Goal: Information Seeking & Learning: Find specific page/section

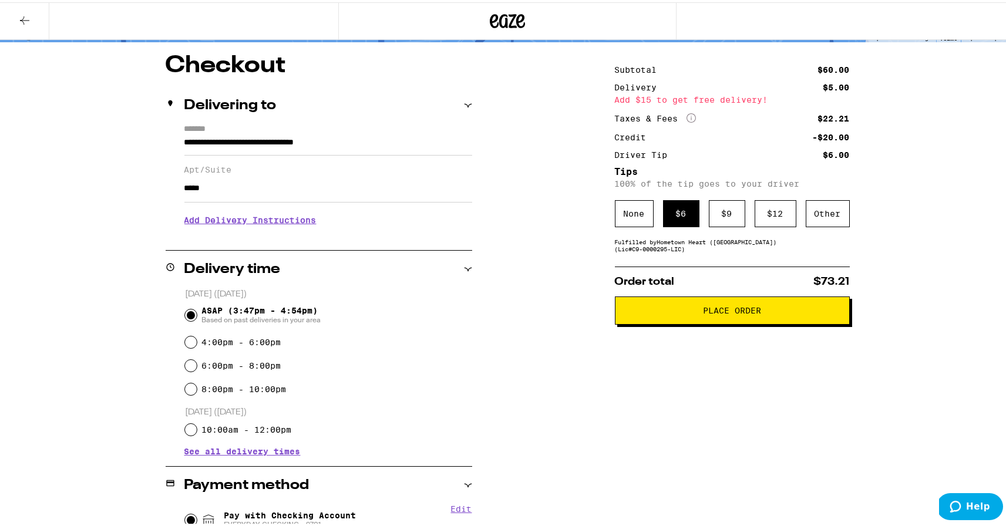
scroll to position [246, 0]
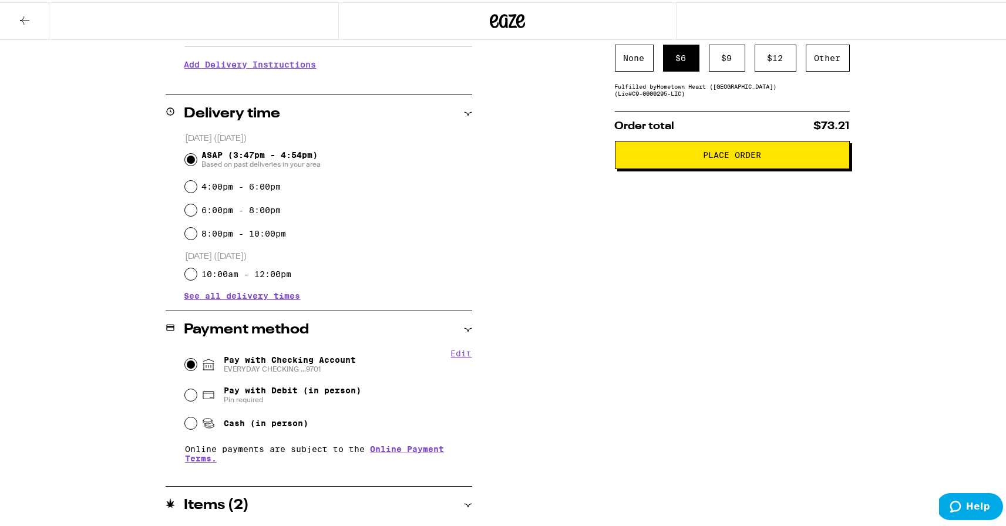
click at [241, 388] on span "Pay with Debit (in person)" at bounding box center [292, 388] width 137 height 9
click at [197, 388] on input "Pay with Debit (in person) Pin required" at bounding box center [191, 393] width 12 height 12
radio input "true"
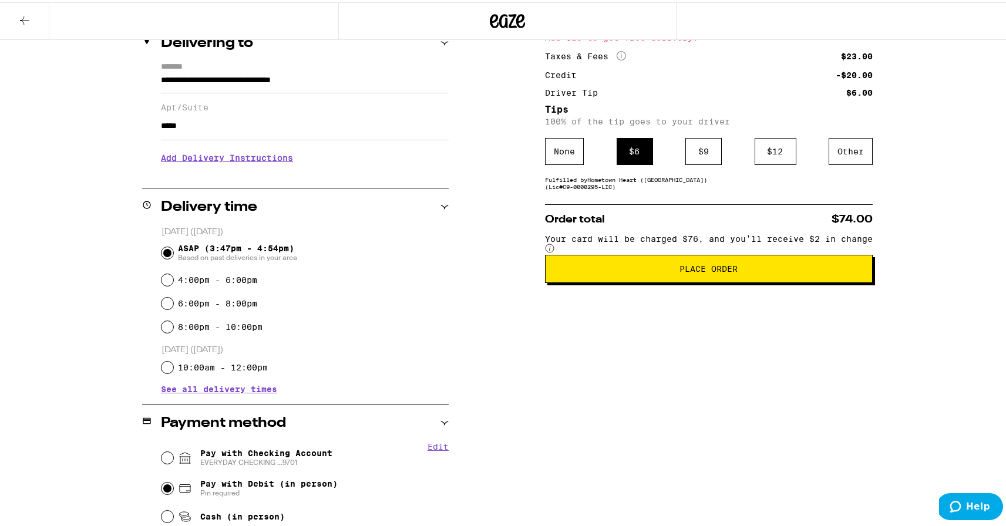
scroll to position [51, 0]
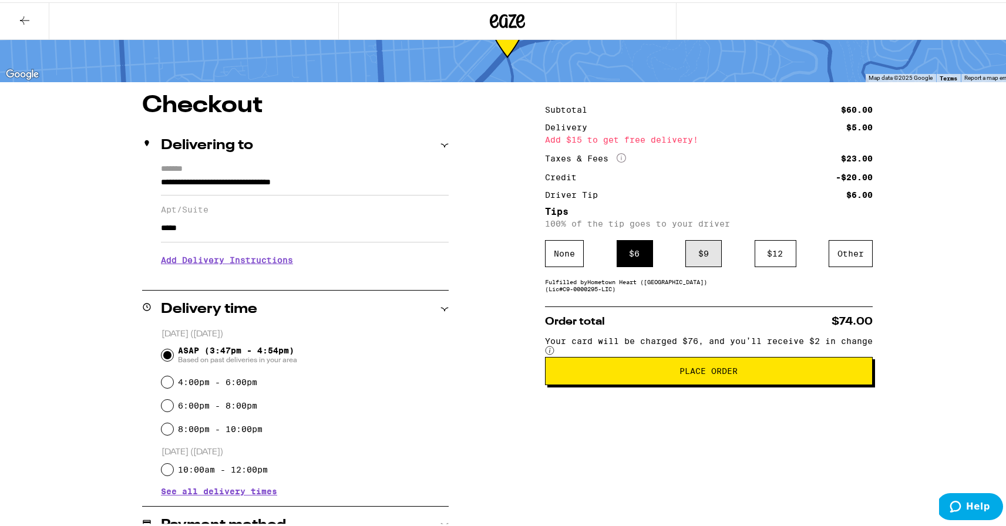
click at [722, 255] on div "$ 9" at bounding box center [703, 251] width 36 height 27
click at [653, 255] on div "$ 6" at bounding box center [635, 251] width 36 height 27
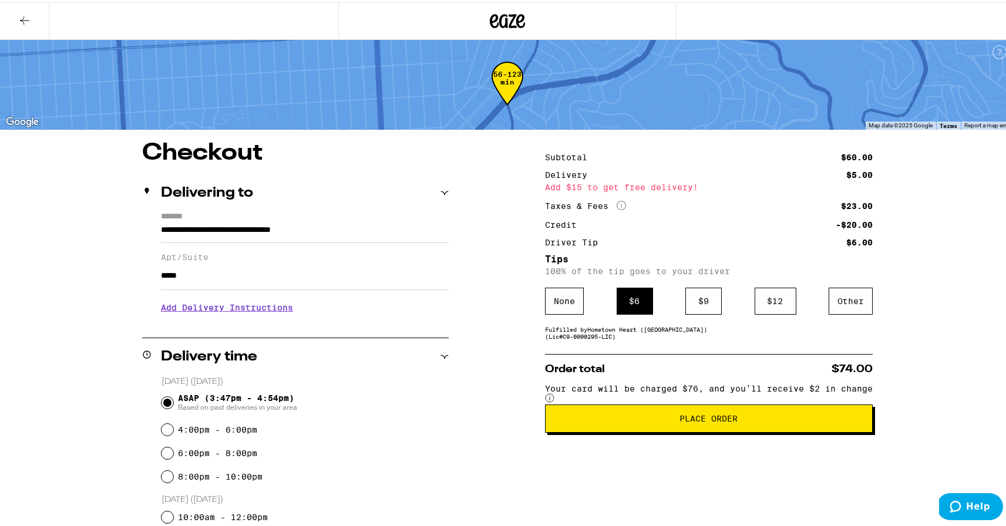
scroll to position [0, 0]
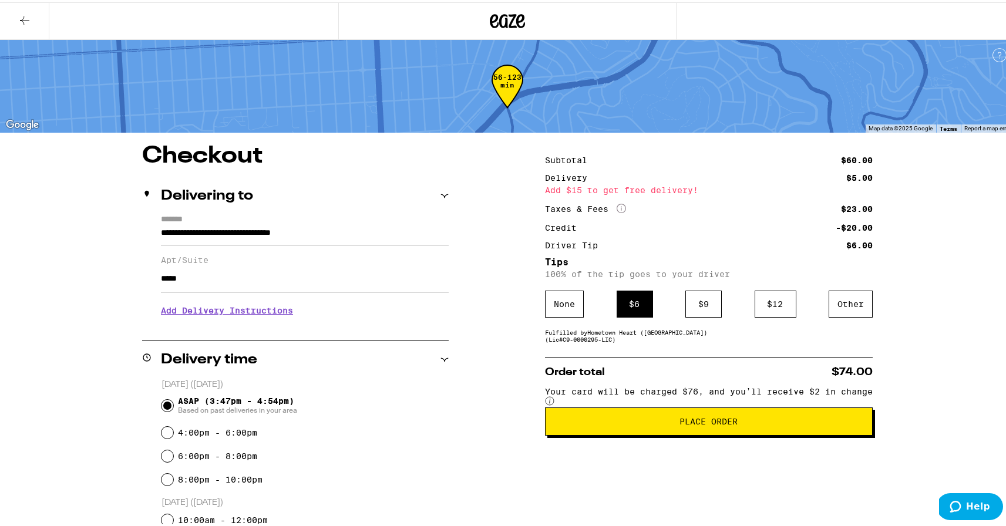
click at [35, 13] on button at bounding box center [24, 19] width 49 height 37
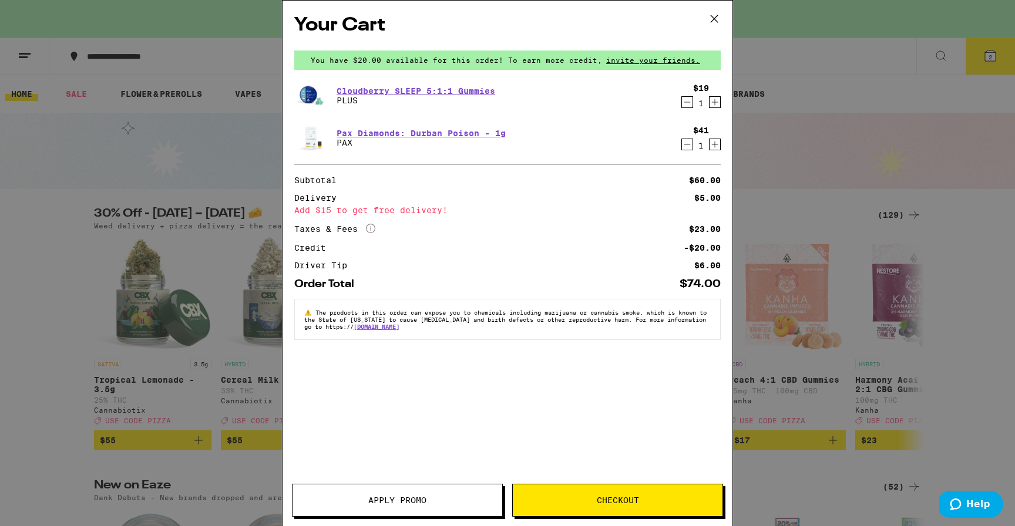
click at [715, 16] on icon at bounding box center [714, 19] width 18 height 18
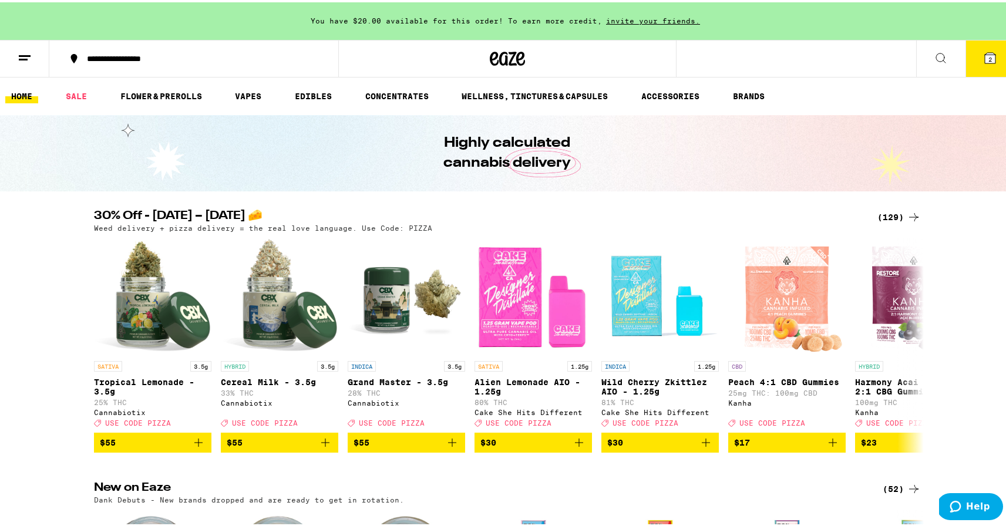
click at [26, 57] on line at bounding box center [23, 57] width 9 height 0
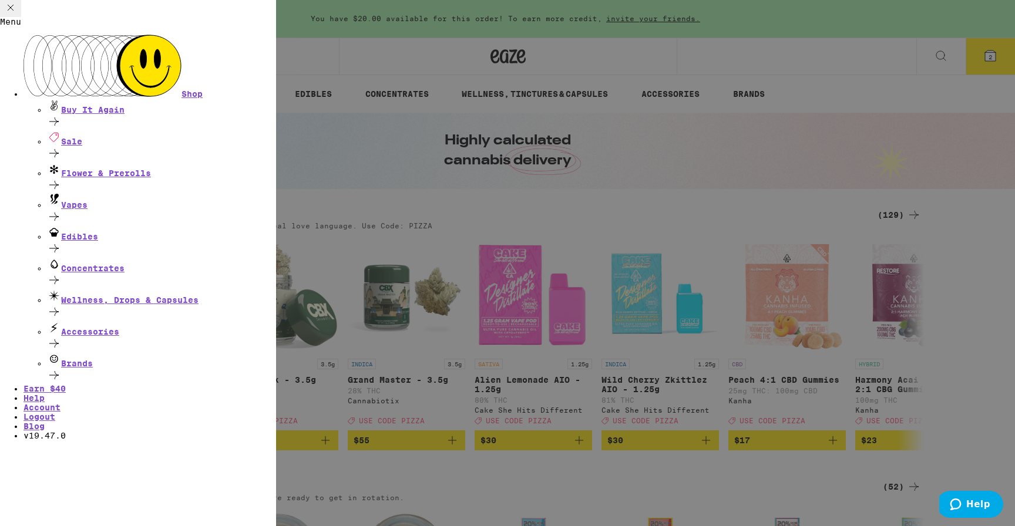
click at [309, 152] on div "Menu Shop Buy It Again Sale Flower & Prerolls Vapes Edibles Concentrates Wellne…" at bounding box center [507, 263] width 1015 height 526
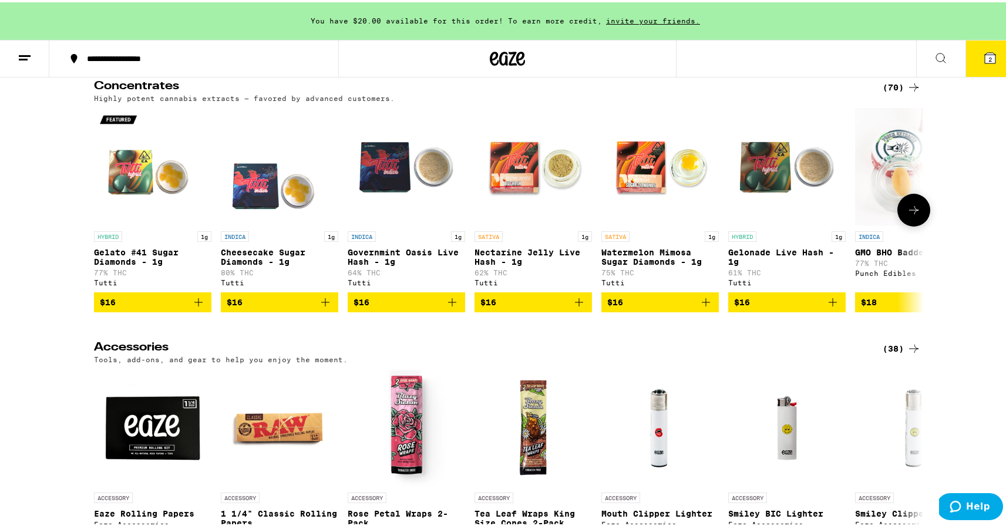
scroll to position [5137, 0]
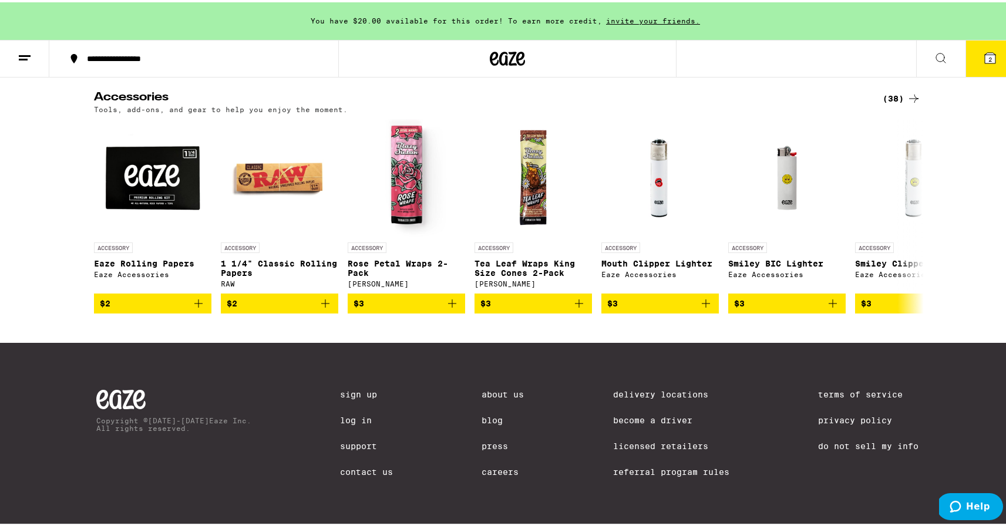
click at [682, 391] on link "Delivery Locations" at bounding box center [671, 392] width 116 height 9
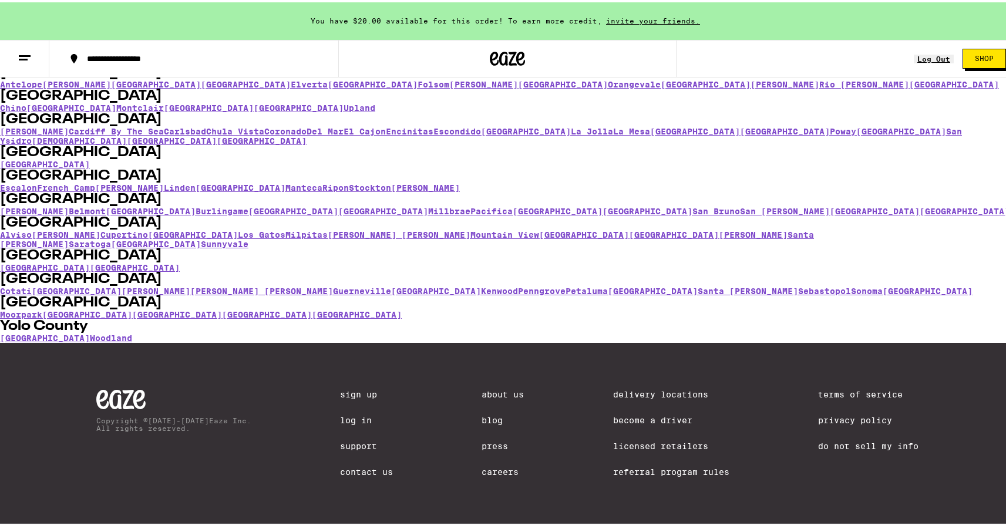
scroll to position [1866, 0]
click at [90, 157] on link "[GEOGRAPHIC_DATA]" at bounding box center [45, 161] width 90 height 9
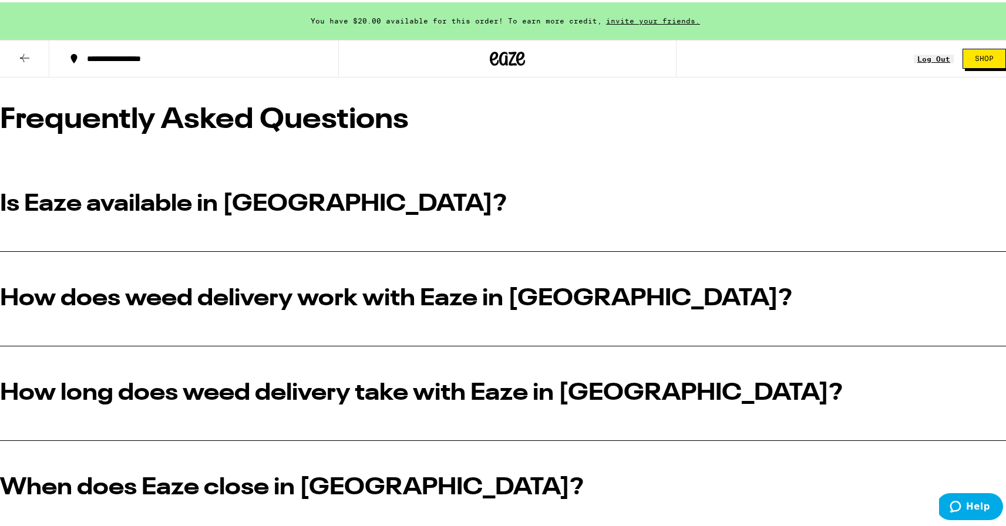
scroll to position [2056, 0]
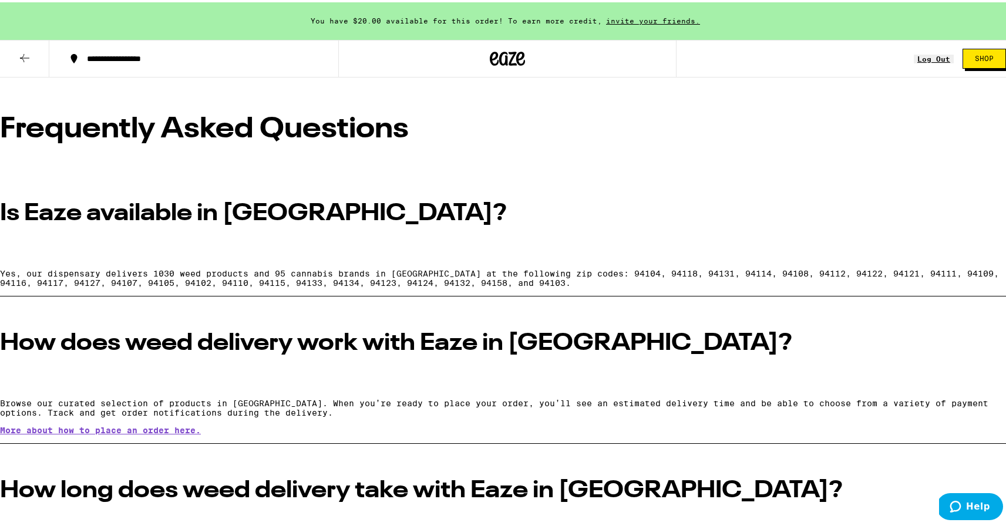
scroll to position [2450, 0]
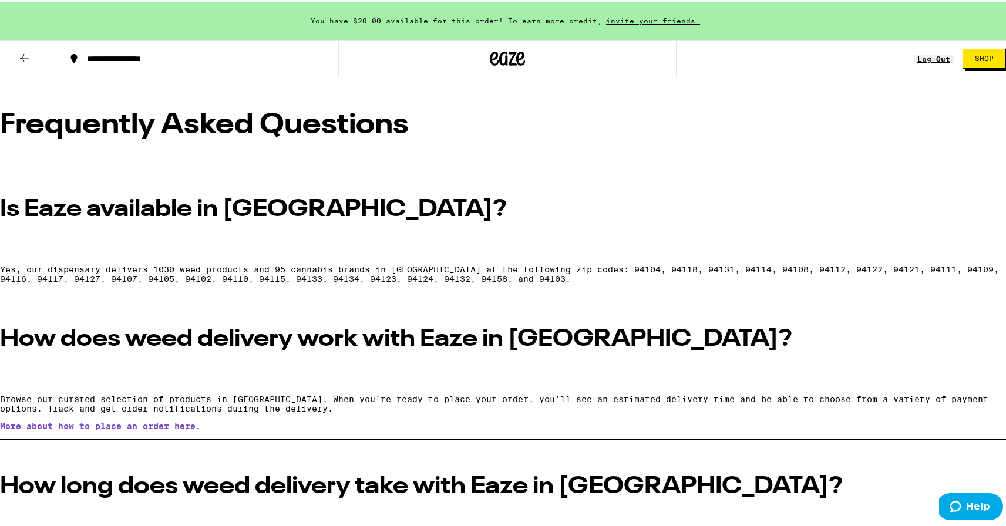
click at [961, 512] on icon "Help" at bounding box center [956, 506] width 12 height 12
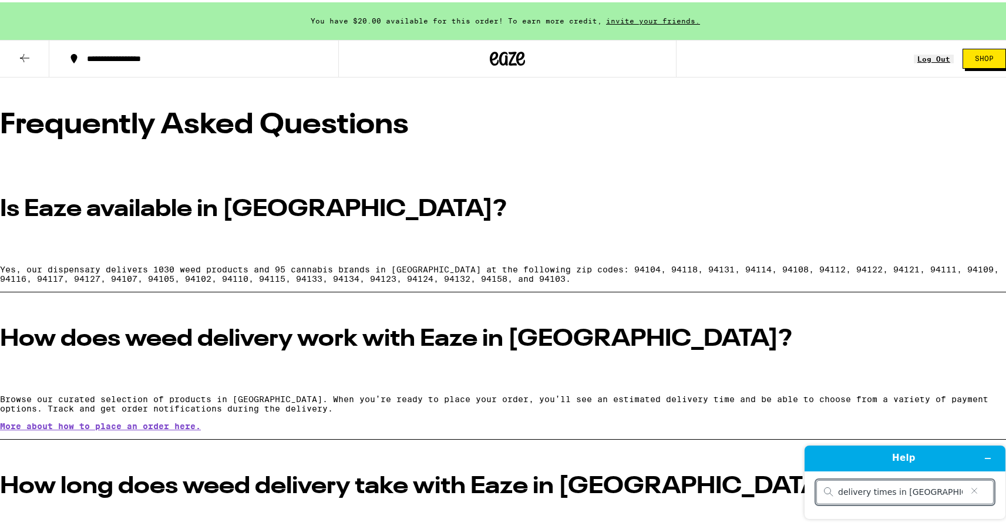
type input "delivery times in [GEOGRAPHIC_DATA]"
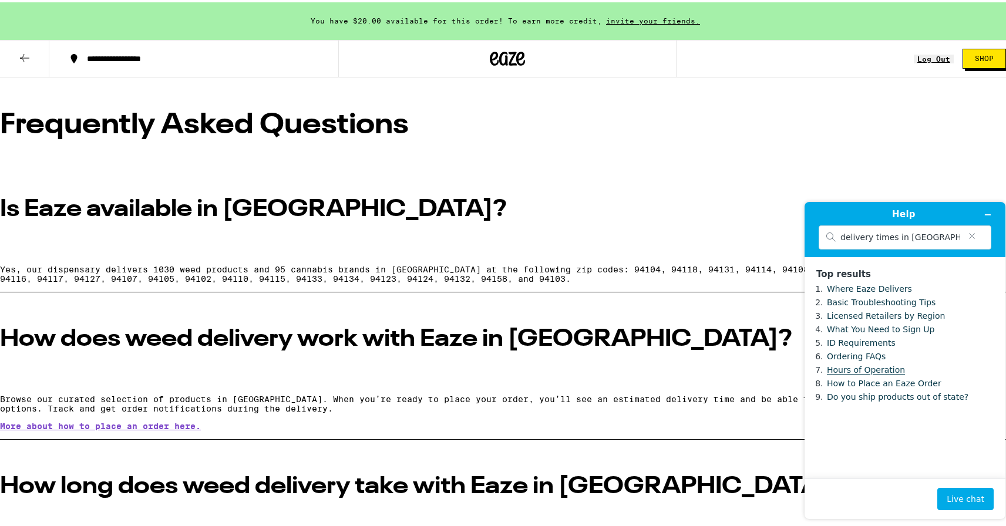
click at [859, 374] on link "Hours of Operation" at bounding box center [866, 369] width 78 height 9
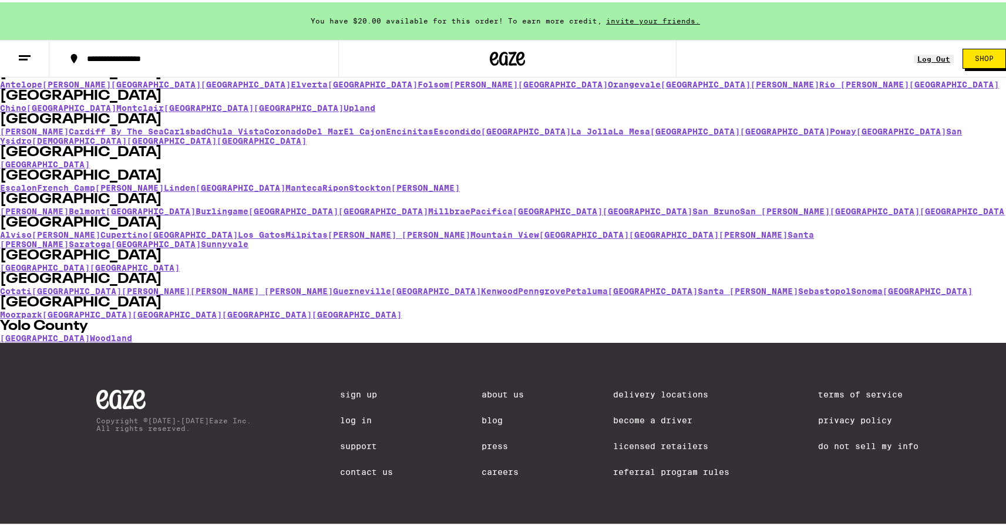
scroll to position [1866, 0]
